Goal: Information Seeking & Learning: Compare options

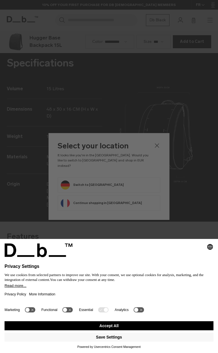
scroll to position [706, 0]
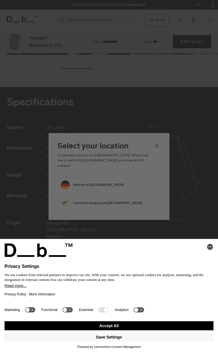
scroll to position [706, 0]
